Goal: Navigation & Orientation: Understand site structure

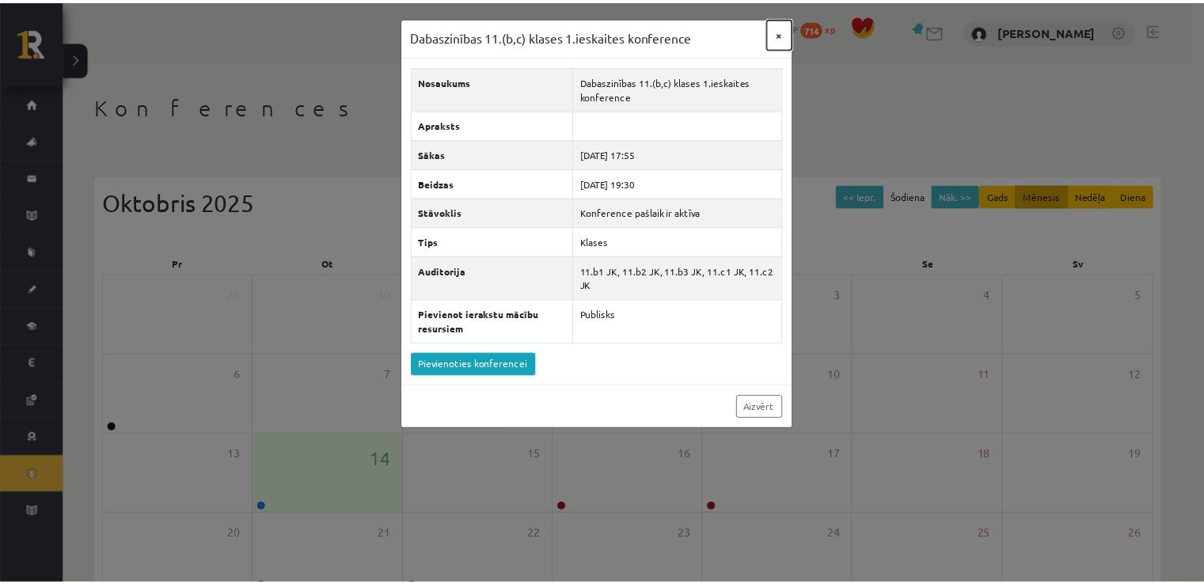
scroll to position [158, 0]
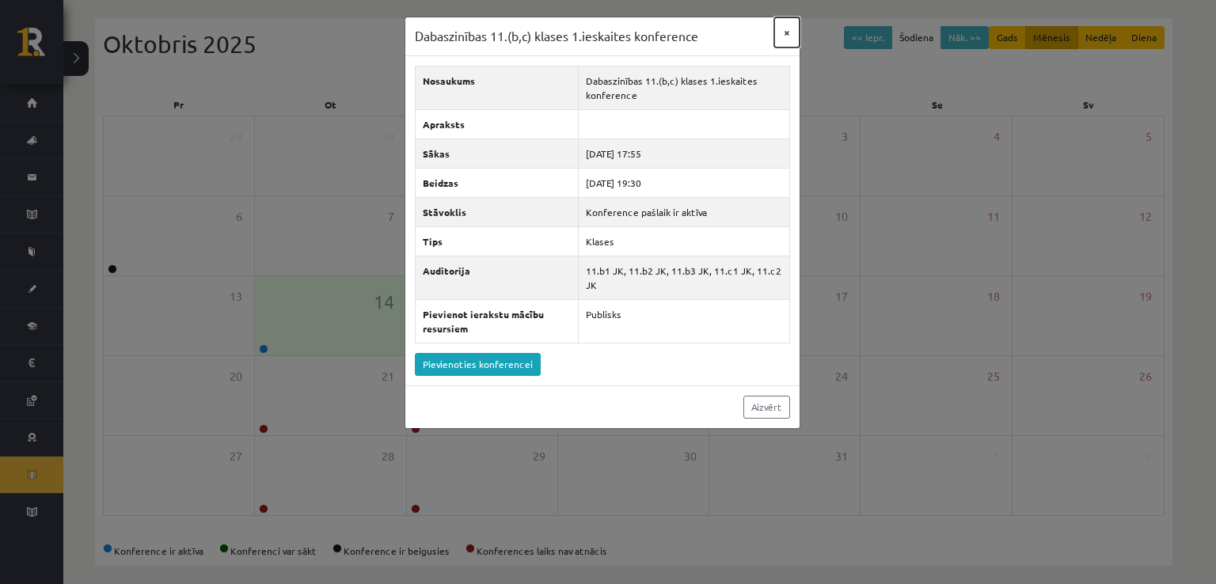
click at [785, 30] on button "×" at bounding box center [786, 32] width 25 height 30
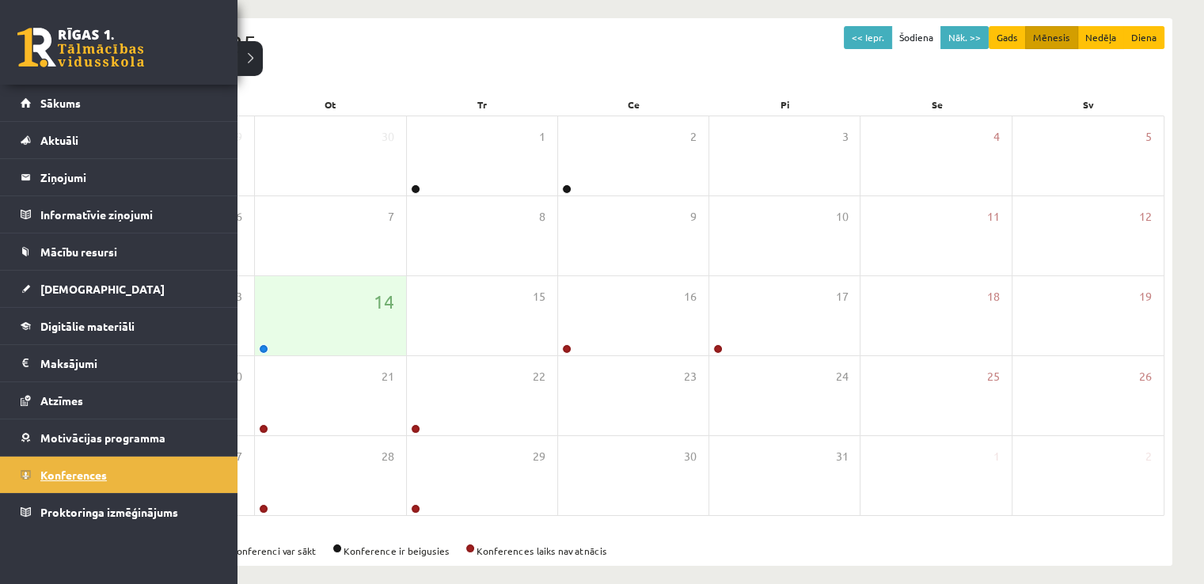
click at [48, 485] on link "Konferences" at bounding box center [119, 475] width 197 height 36
click at [75, 288] on span "[DEMOGRAPHIC_DATA]" at bounding box center [102, 289] width 124 height 14
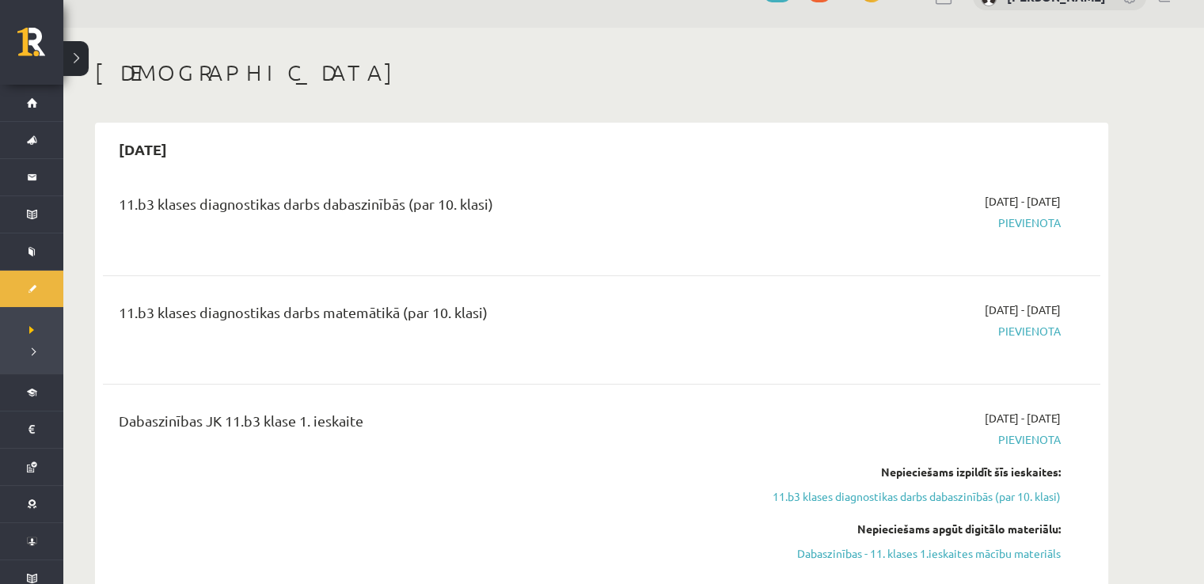
scroll to position [32, 0]
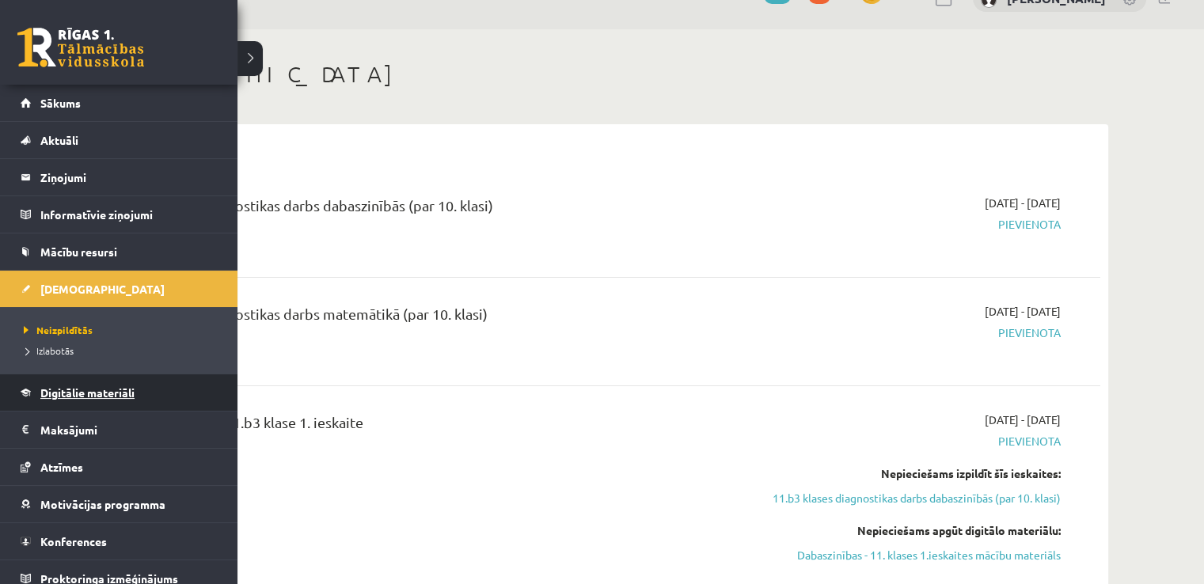
click at [75, 382] on link "Digitālie materiāli" at bounding box center [119, 393] width 197 height 36
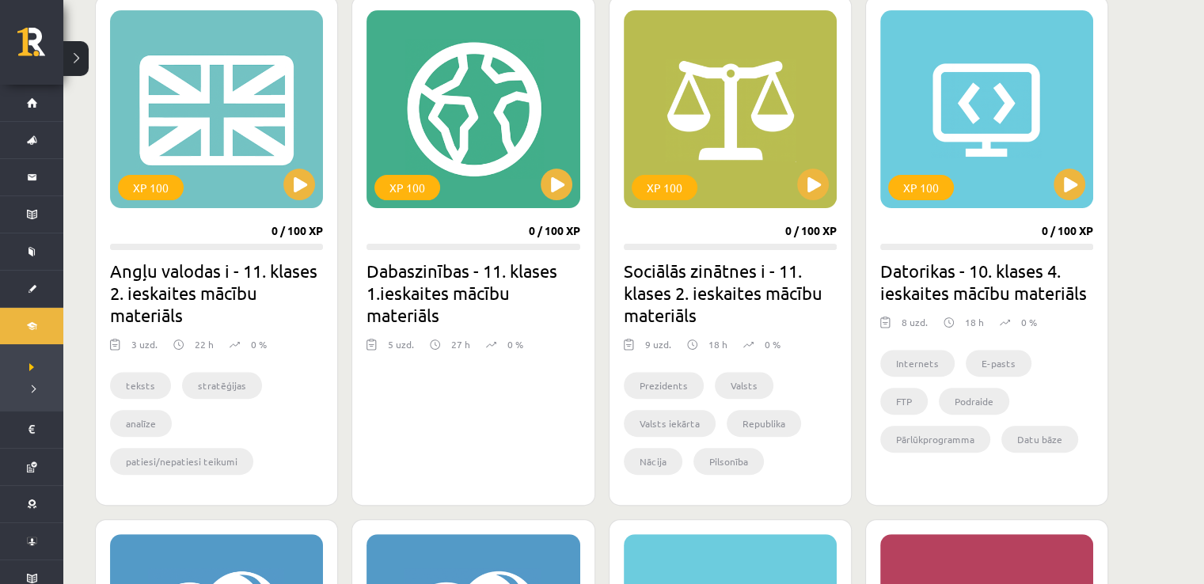
scroll to position [458, 0]
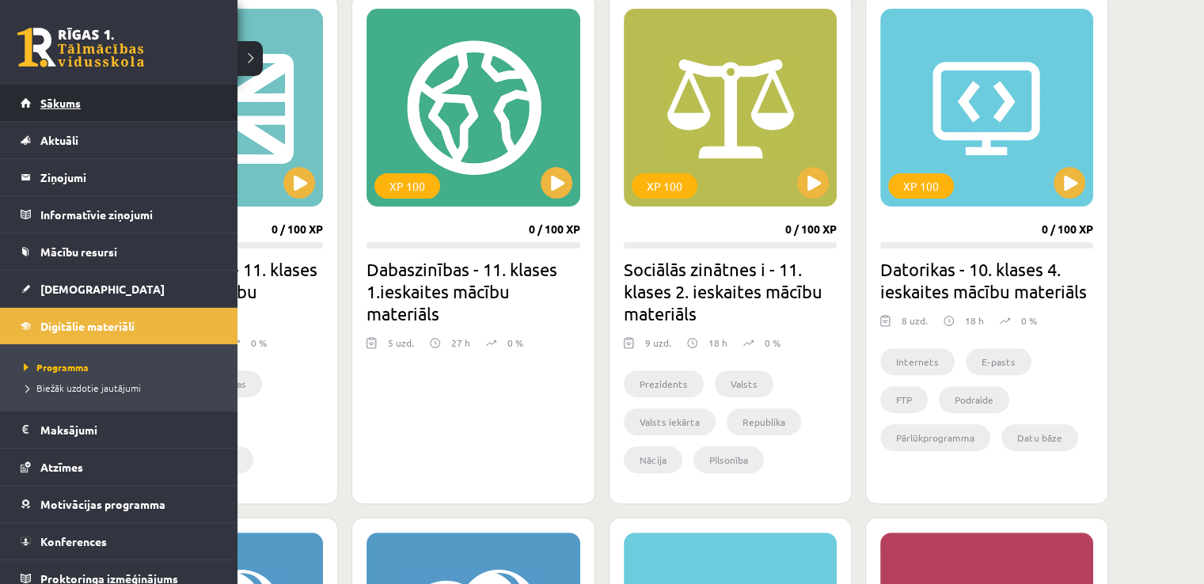
click at [32, 102] on link "Sākums" at bounding box center [119, 103] width 197 height 36
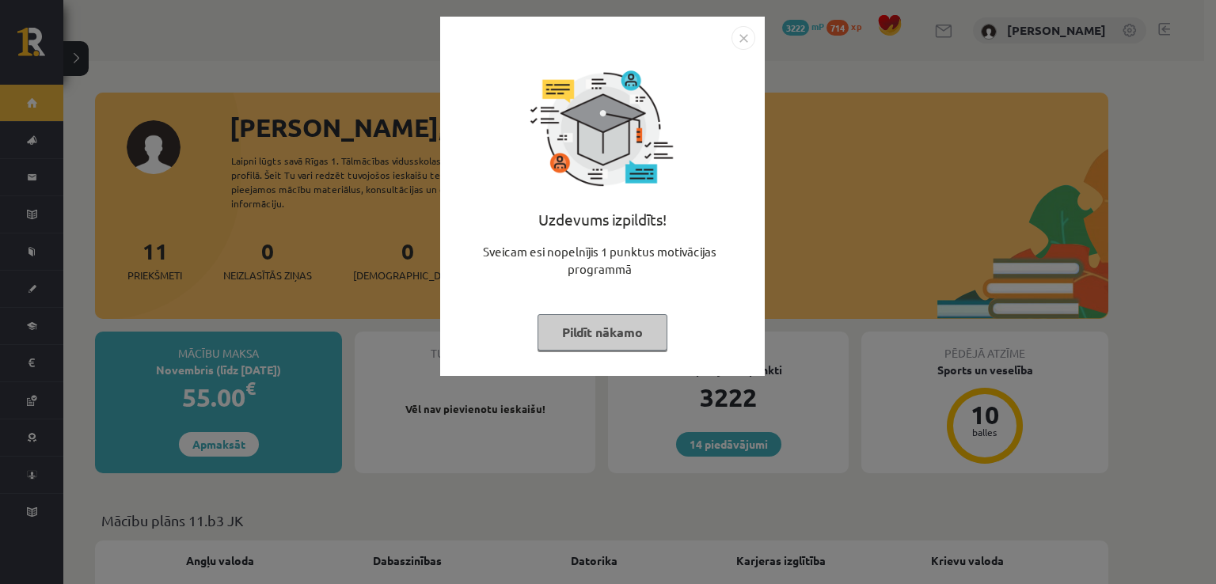
click at [740, 41] on img "Close" at bounding box center [744, 38] width 24 height 24
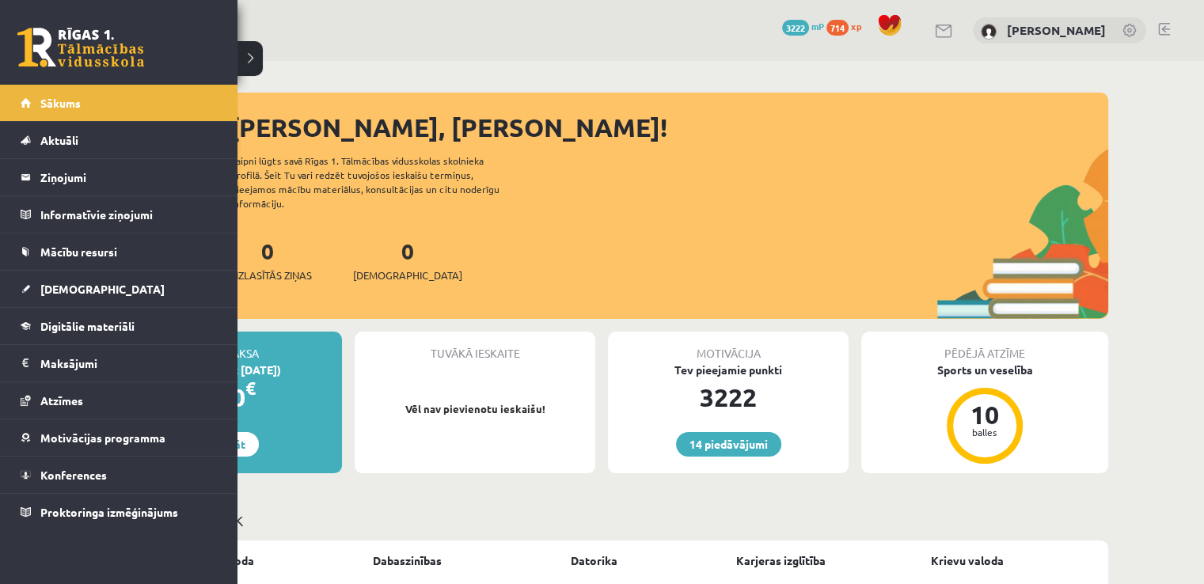
click at [40, 55] on link at bounding box center [80, 48] width 127 height 40
